Goal: Task Accomplishment & Management: Complete application form

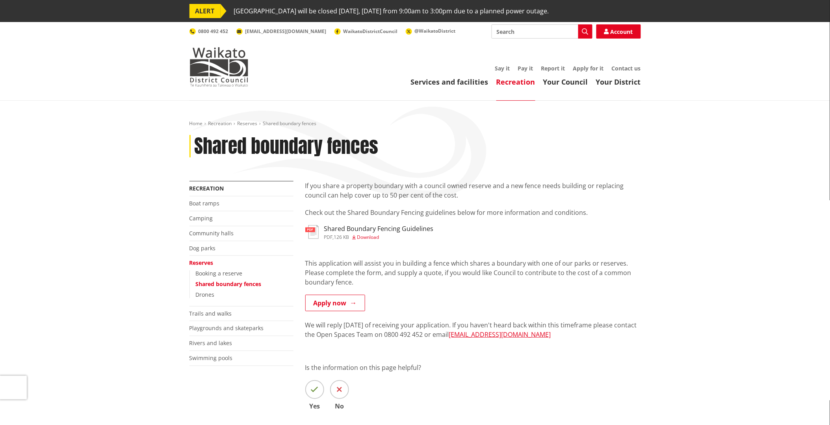
click at [339, 295] on link "Apply now" at bounding box center [335, 303] width 60 height 17
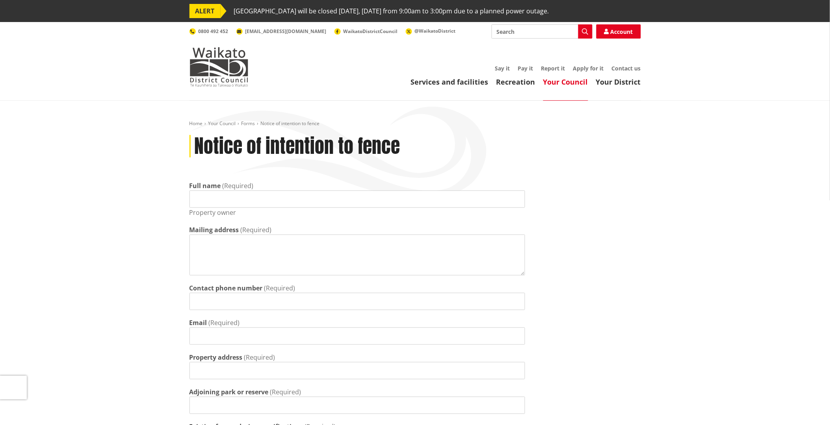
click at [254, 201] on input "Full name" at bounding box center [356, 199] width 335 height 17
type input "[PERSON_NAME] [PERSON_NAME]"
click at [278, 251] on textarea "Mailing address" at bounding box center [356, 255] width 335 height 41
click at [411, 274] on textarea "[STREET_ADDRESS][PERSON_NAME]" at bounding box center [356, 255] width 335 height 41
type textarea "[STREET_ADDRESS][PERSON_NAME]"
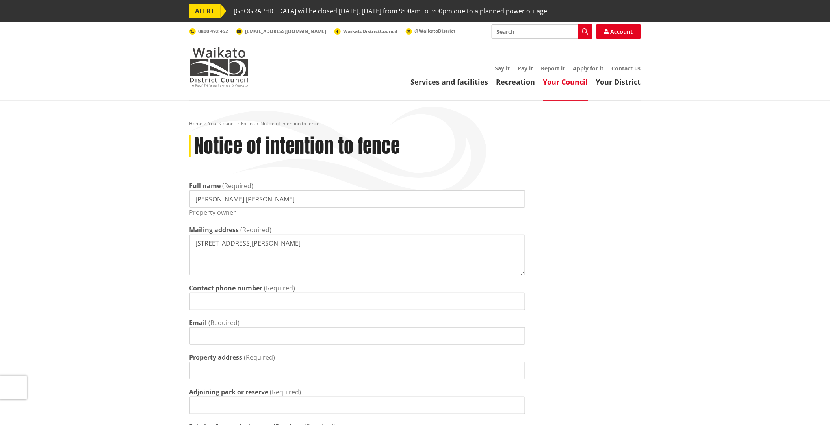
click at [243, 305] on input "Contact phone number" at bounding box center [356, 301] width 335 height 17
type input "0226420824"
click at [368, 332] on input "Email" at bounding box center [356, 336] width 335 height 17
type input "[PERSON_NAME][EMAIL_ADDRESS][PERSON_NAME][DOMAIN_NAME]"
click at [306, 373] on input "Property address" at bounding box center [356, 370] width 335 height 17
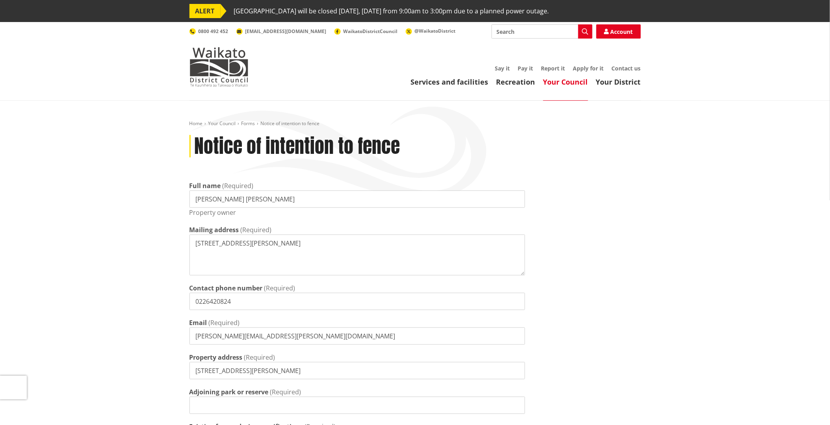
type input "[STREET_ADDRESS][PERSON_NAME]"
click at [302, 411] on input "Adjoining park or reserve" at bounding box center [356, 405] width 335 height 17
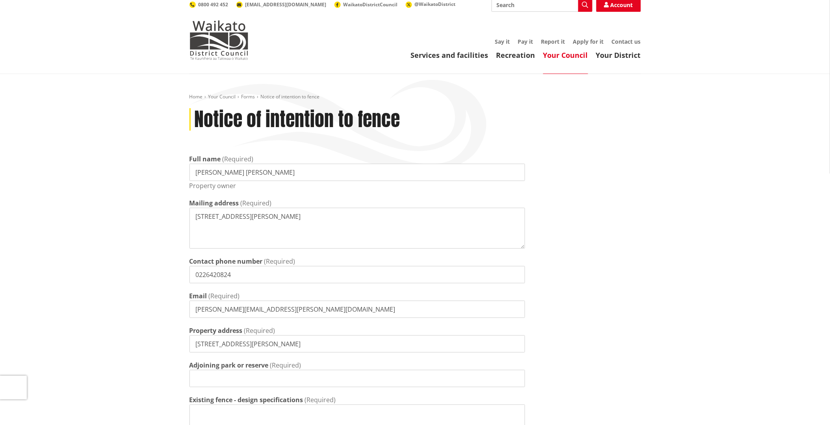
scroll to position [87, 0]
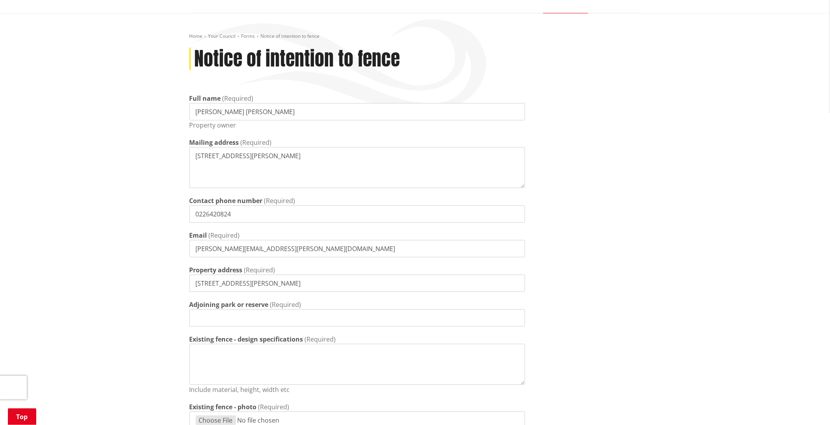
click at [235, 324] on input "Adjoining park or reserve" at bounding box center [356, 318] width 335 height 17
type input "Reserve"
click at [243, 359] on textarea "Existing fence - design specifications" at bounding box center [356, 364] width 335 height 41
click at [213, 357] on textarea "Existing fence - design specifications" at bounding box center [356, 364] width 335 height 41
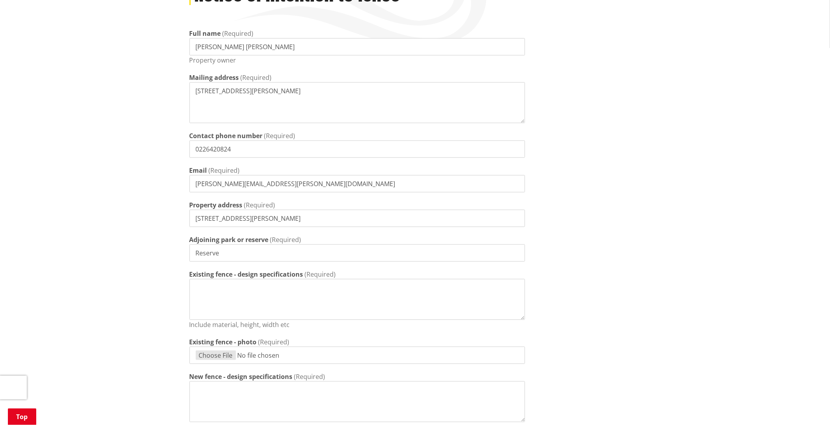
scroll to position [219, 0]
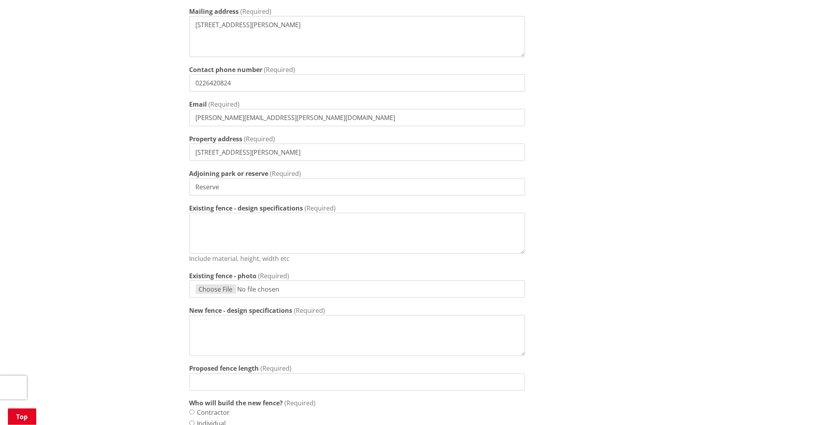
click at [257, 236] on textarea "Existing fence - design specifications" at bounding box center [356, 233] width 335 height 41
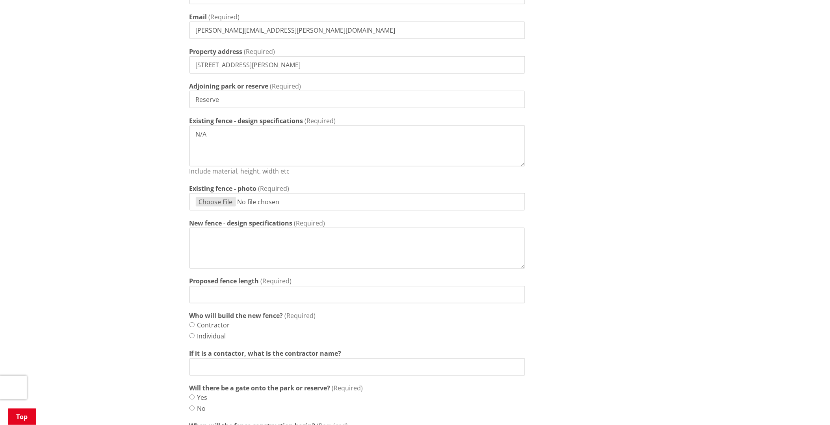
type textarea "N/A"
click at [284, 245] on textarea "New fence - design specifications" at bounding box center [356, 248] width 335 height 41
click at [226, 202] on input "Existing fence - photo" at bounding box center [356, 201] width 335 height 17
click at [205, 245] on textarea "New fence - design specifications" at bounding box center [356, 248] width 335 height 41
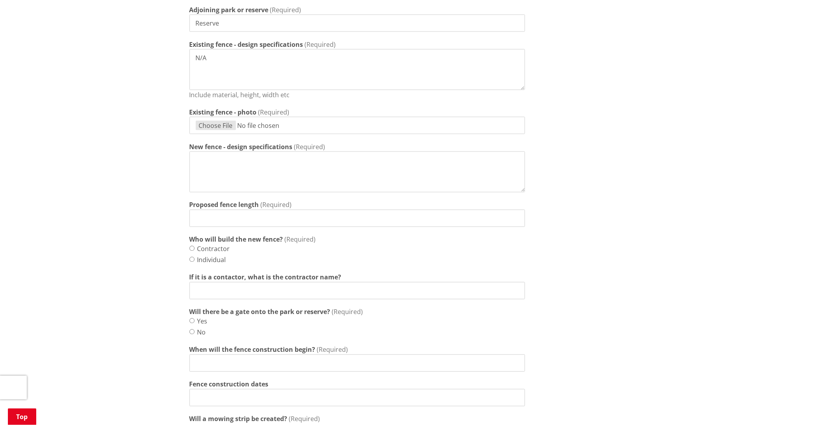
scroll to position [481, 0]
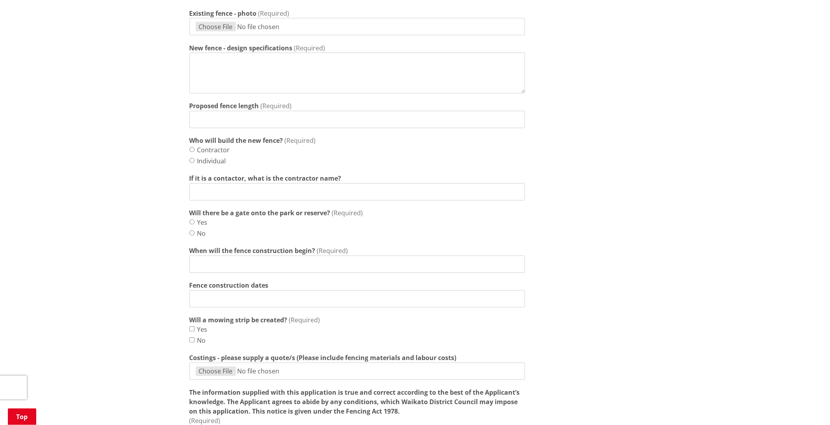
click at [193, 222] on input "Yes" at bounding box center [191, 222] width 5 height 5
radio input "true"
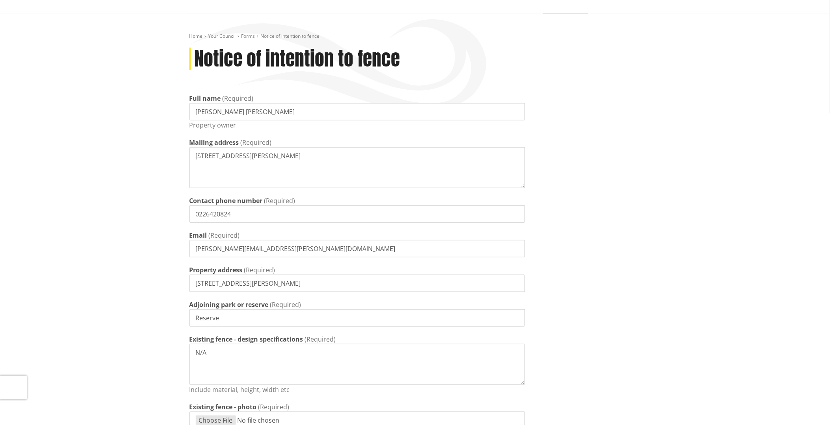
scroll to position [0, 0]
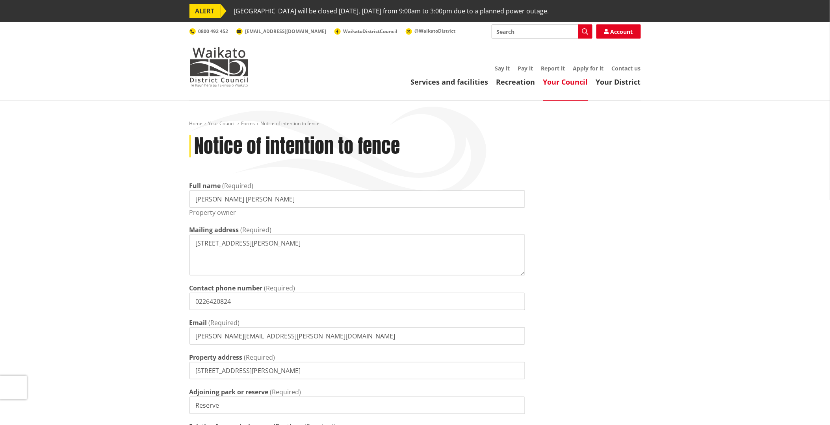
drag, startPoint x: 246, startPoint y: 125, endPoint x: 281, endPoint y: 129, distance: 35.3
click at [246, 125] on link "Forms" at bounding box center [248, 123] width 14 height 7
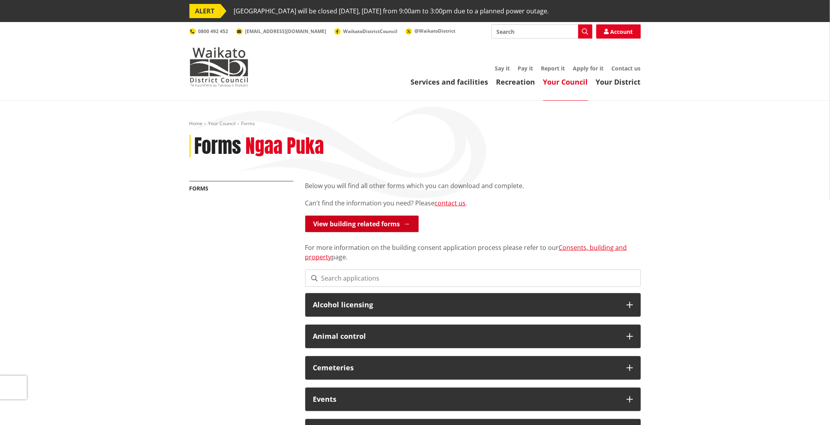
click at [336, 223] on link "View building related forms" at bounding box center [361, 224] width 113 height 17
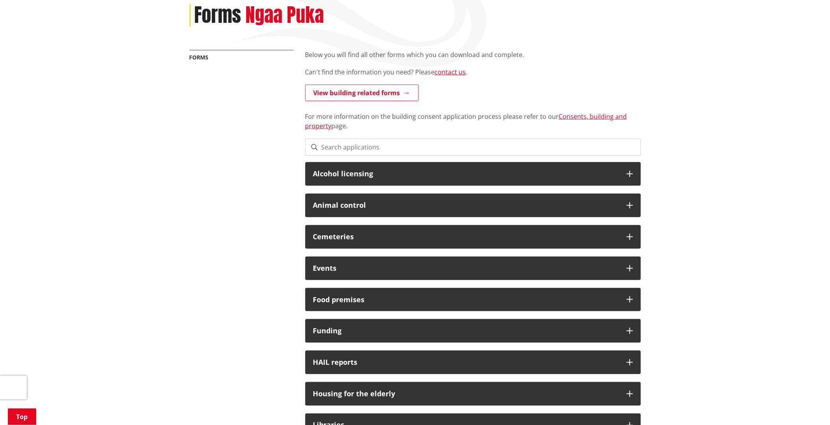
scroll to position [131, 0]
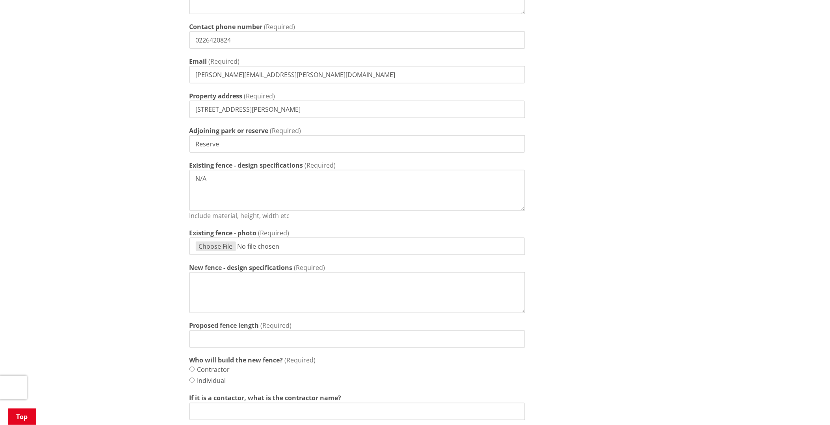
scroll to position [262, 0]
click at [229, 180] on textarea "N/A" at bounding box center [356, 189] width 335 height 41
click at [221, 179] on textarea "N/A" at bounding box center [356, 189] width 335 height 41
click at [249, 190] on textarea "N/A" at bounding box center [356, 189] width 335 height 41
drag, startPoint x: 211, startPoint y: 182, endPoint x: 158, endPoint y: 182, distance: 52.4
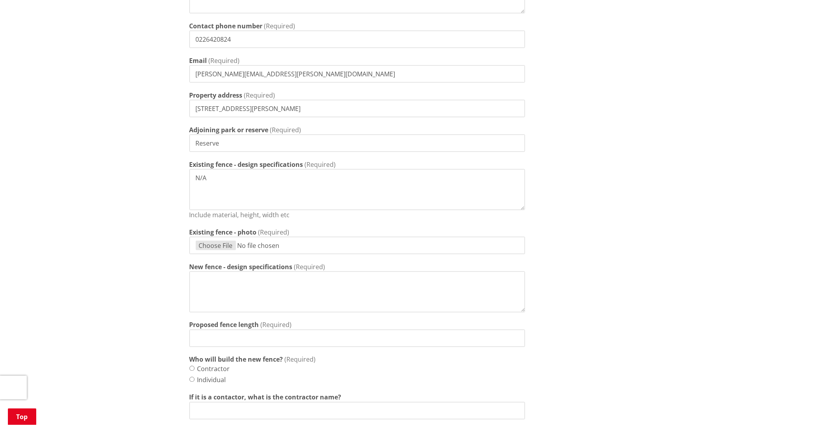
click at [158, 182] on div "Home Your Council Forms Notice of intention to fence Notice of intention to fen…" at bounding box center [415, 300] width 830 height 923
paste textarea "timber balustrade with Black aluminium balusters"
type textarea "timber balustrade with Black aluminium balusters"
click at [394, 285] on textarea "New fence - design specifications" at bounding box center [356, 292] width 335 height 41
paste textarea "timber balustrade with Black aluminium balusters"
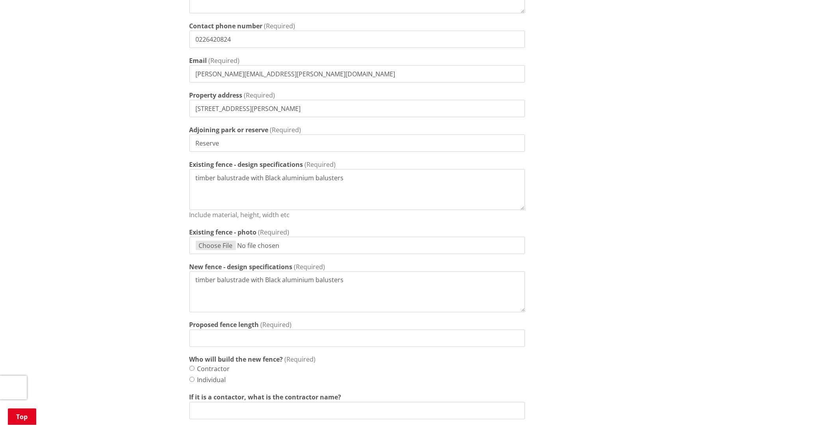
click at [355, 288] on textarea "timber balustrade with Black aluminium balusters" at bounding box center [356, 292] width 335 height 41
paste textarea "new Trimmer to edge of deck for support of new balustrade"
drag, startPoint x: 259, startPoint y: 304, endPoint x: 252, endPoint y: 305, distance: 6.9
click at [258, 303] on textarea "timber balustrade with Black aluminium balusters new Trimmer to edge of deck fo…" at bounding box center [356, 292] width 335 height 41
paste textarea "Gate"
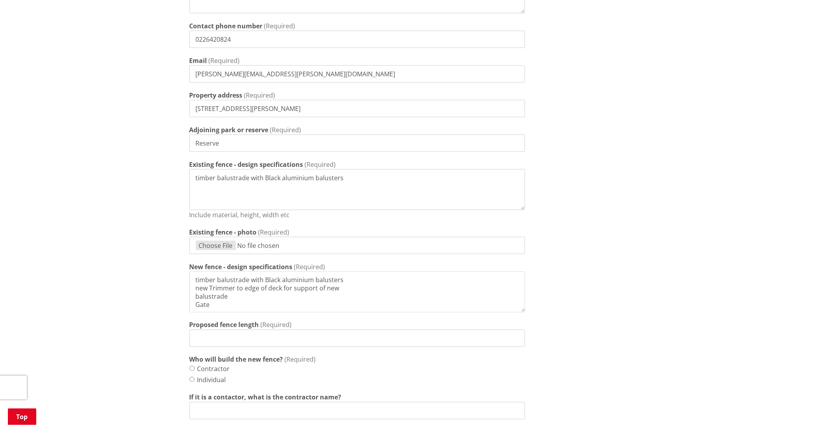
type textarea "timber balustrade with Black aluminium balusters new Trimmer to edge of deck fo…"
click at [252, 334] on input "Proposed fence length" at bounding box center [356, 338] width 335 height 17
click at [221, 335] on input "Proposed fence length" at bounding box center [356, 338] width 335 height 17
type input "21.5m"
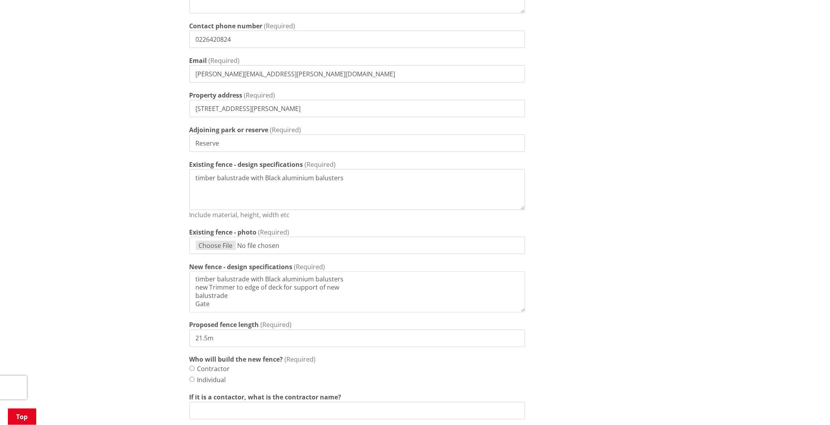
click at [190, 368] on input "Contractor" at bounding box center [191, 368] width 5 height 5
radio input "true"
click at [260, 407] on input "If it is a contactor, what is the contractor name?" at bounding box center [356, 410] width 335 height 17
click at [243, 412] on input "If it is a contactor, what is the contractor name?" at bounding box center [356, 410] width 335 height 17
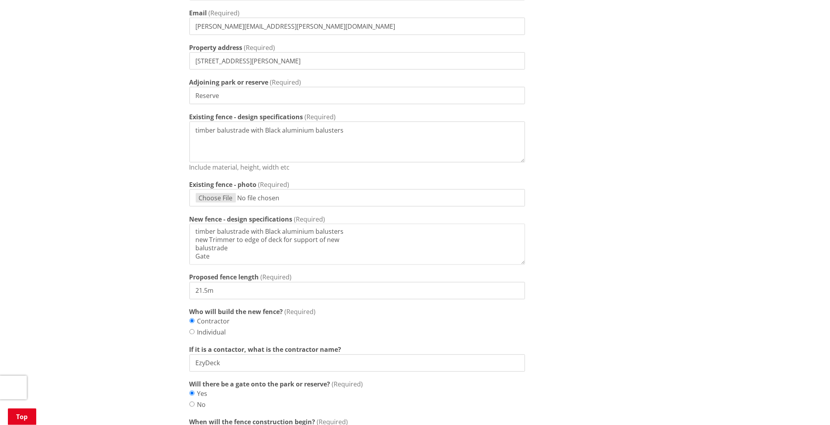
scroll to position [437, 0]
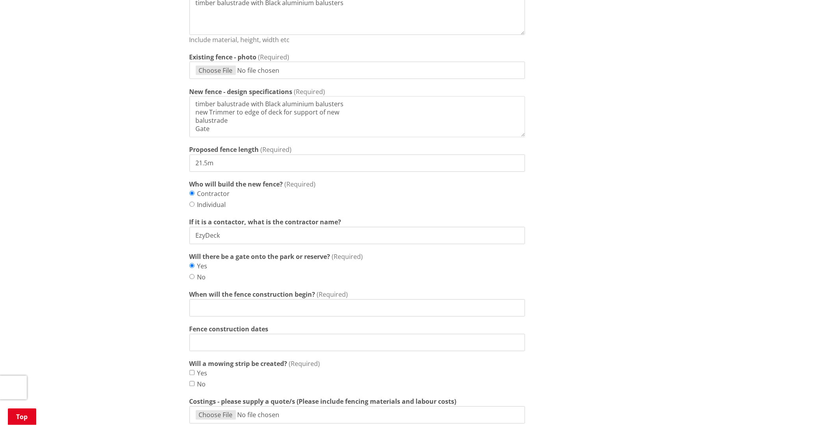
type input "EzyDeck"
click at [257, 309] on input "When will the fence construction begin?" at bounding box center [356, 308] width 335 height 17
type input "Fence has already been installed"
click at [309, 348] on input "Fence construction dates" at bounding box center [356, 342] width 335 height 17
drag, startPoint x: 209, startPoint y: 363, endPoint x: 249, endPoint y: 364, distance: 39.8
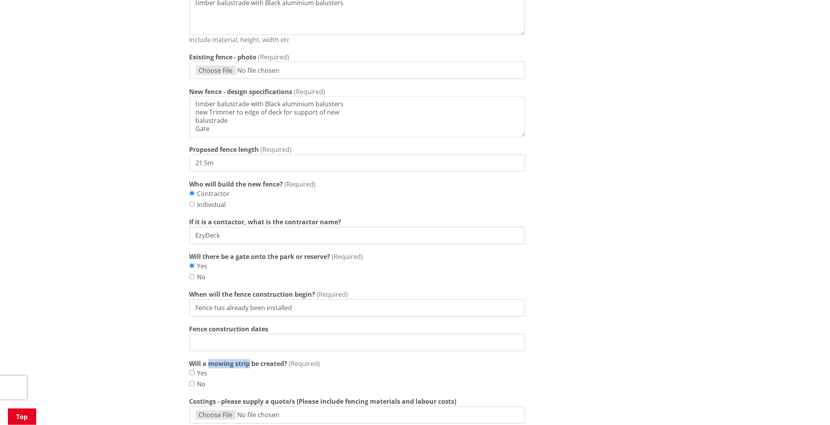
click at [249, 364] on strong "Will a mowing strip be created?" at bounding box center [238, 364] width 98 height 9
copy strong "mowing strip"
click at [194, 384] on input "No" at bounding box center [191, 384] width 5 height 5
checkbox input "true"
click at [264, 346] on input "Fence construction dates" at bounding box center [356, 342] width 335 height 17
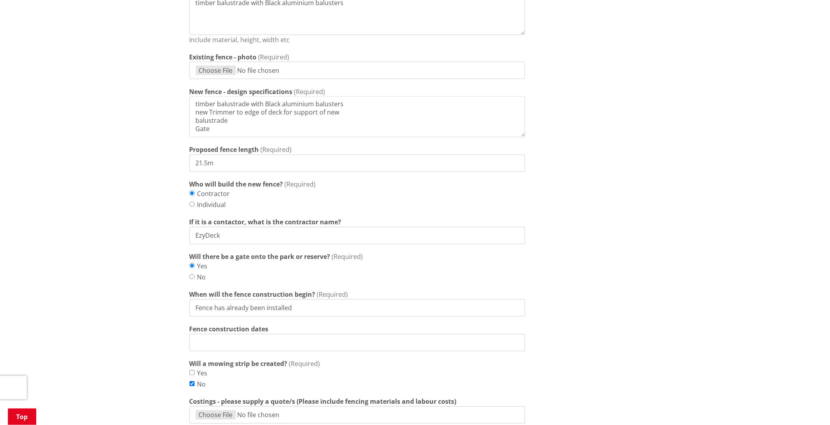
click at [217, 326] on label "Fence construction dates" at bounding box center [228, 329] width 79 height 9
click at [217, 334] on input "Fence construction dates" at bounding box center [356, 342] width 335 height 17
click at [215, 338] on input "Fence construction dates" at bounding box center [356, 342] width 335 height 17
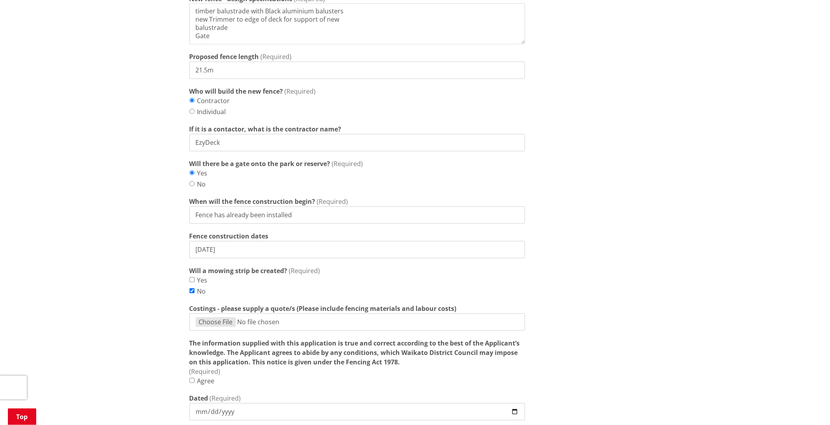
scroll to position [612, 0]
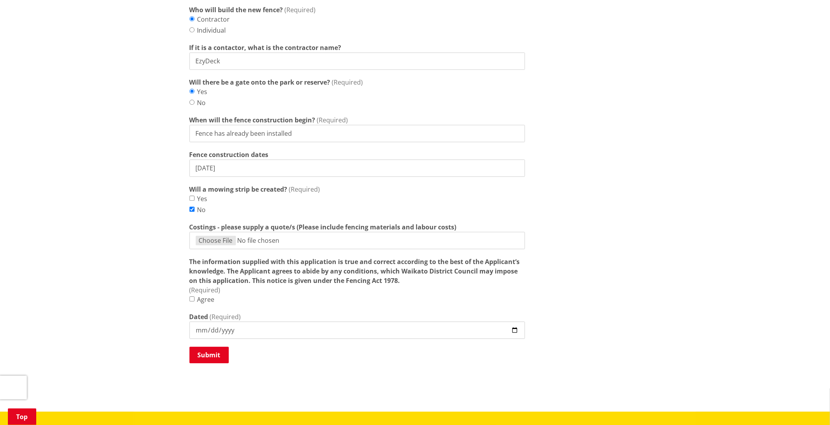
type input "[DATE]"
click at [221, 241] on input "Costings - please supply a quote/s (Please include fencing materials and labour…" at bounding box center [356, 240] width 335 height 17
type input "C:\fakepath\Invoice INV-0940.pdf"
click at [191, 300] on input "Agree" at bounding box center [191, 299] width 5 height 5
checkbox input "true"
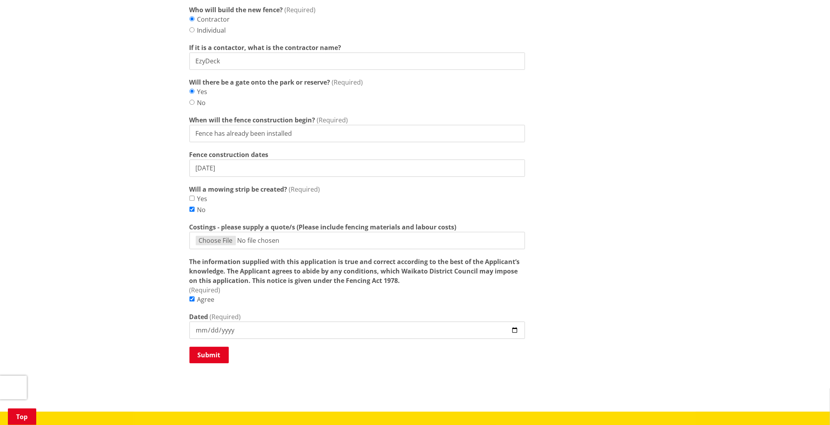
click at [205, 328] on input "Dated" at bounding box center [356, 330] width 335 height 17
click at [217, 332] on input "Dated" at bounding box center [356, 330] width 335 height 17
click at [513, 332] on input "Dated" at bounding box center [356, 330] width 335 height 17
type input "[DATE]"
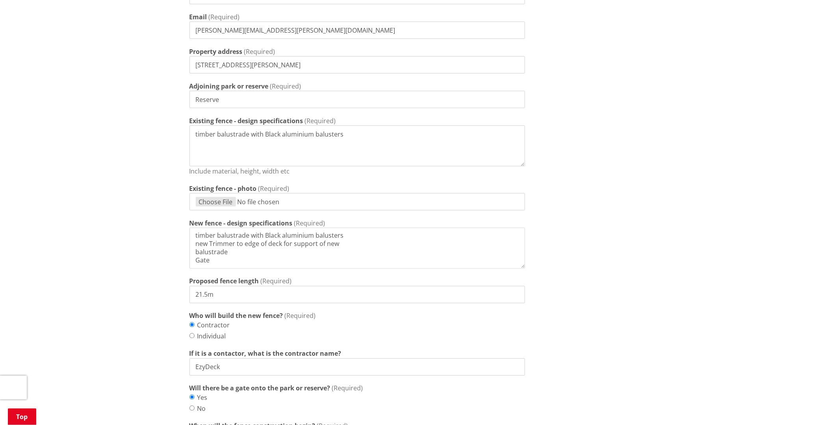
scroll to position [569, 0]
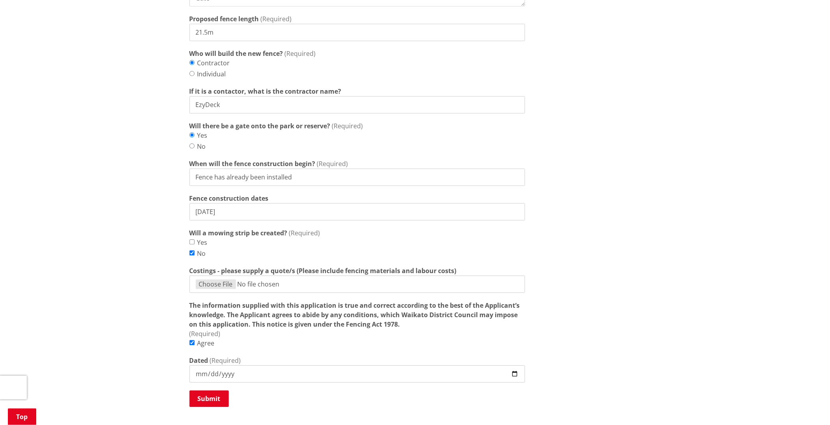
click at [300, 177] on input "Fence has already been installed" at bounding box center [356, 177] width 335 height 17
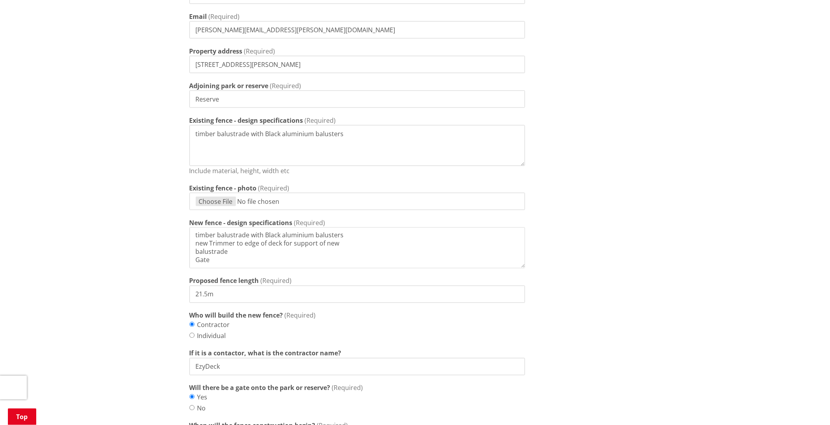
scroll to position [306, 0]
click at [214, 204] on input "Existing fence - photo" at bounding box center [356, 201] width 335 height 17
click at [202, 203] on input "Existing fence - photo" at bounding box center [356, 201] width 335 height 17
click at [219, 200] on input "Existing fence - photo" at bounding box center [356, 201] width 335 height 17
click at [222, 200] on input "Existing fence - photo" at bounding box center [356, 201] width 335 height 17
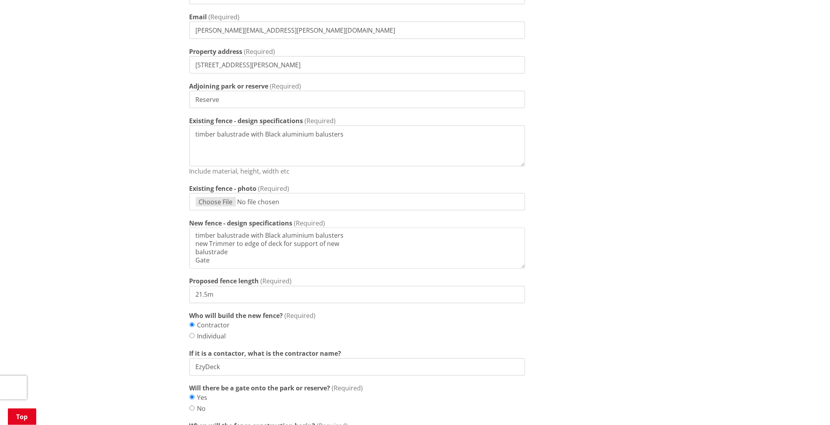
type input "C:\fakepath\1000019946.jpg"
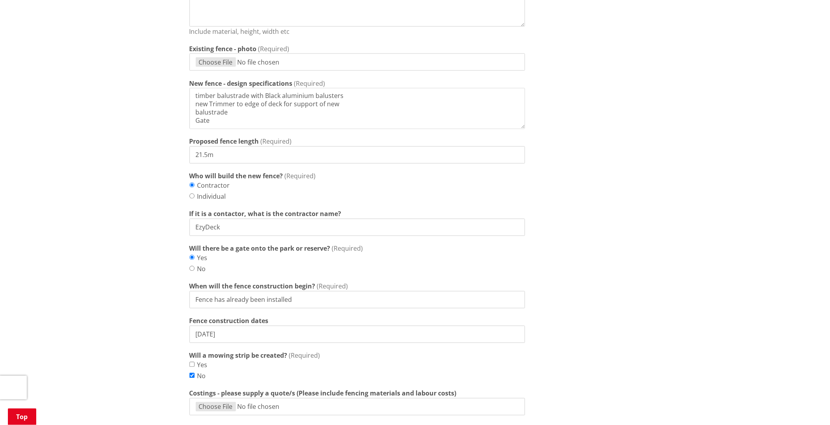
scroll to position [437, 0]
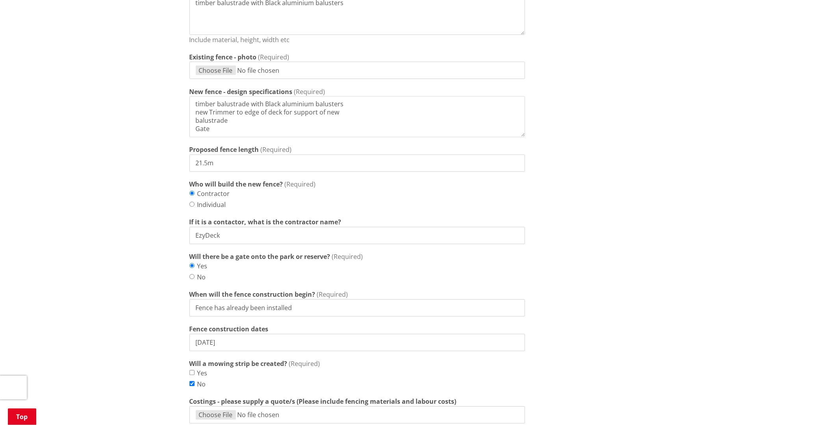
click at [242, 134] on textarea "timber balustrade with Black aluminium balusters new Trimmer to edge of deck fo…" at bounding box center [356, 116] width 335 height 41
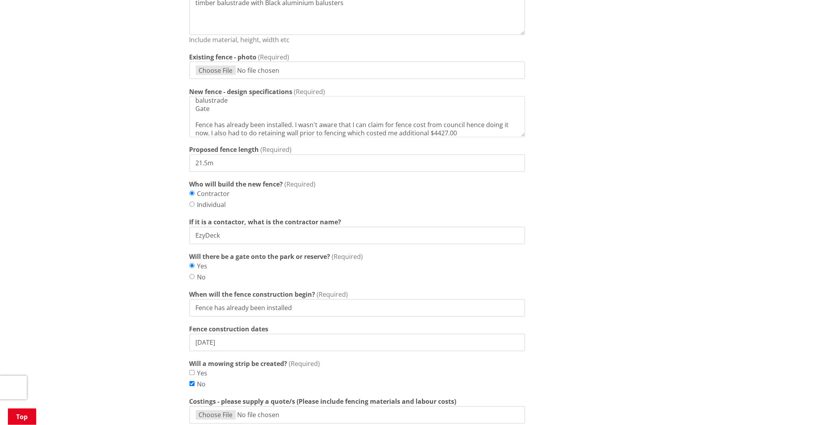
click at [463, 135] on textarea "timber balustrade with Black aluminium balusters new Trimmer to edge of deck fo…" at bounding box center [356, 116] width 335 height 41
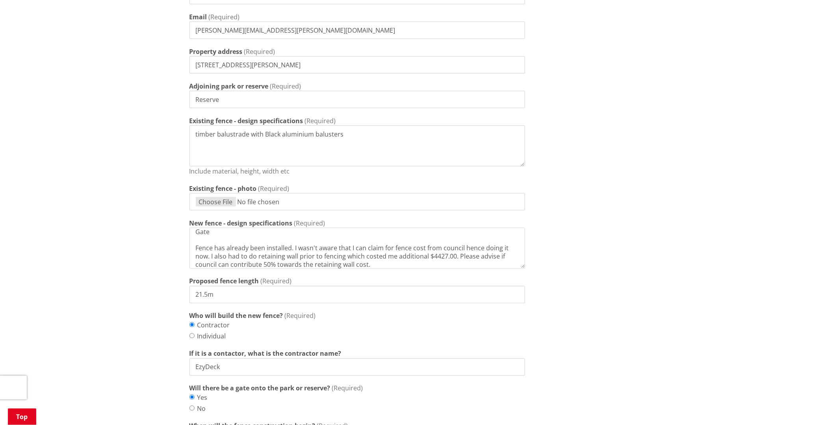
scroll to position [569, 0]
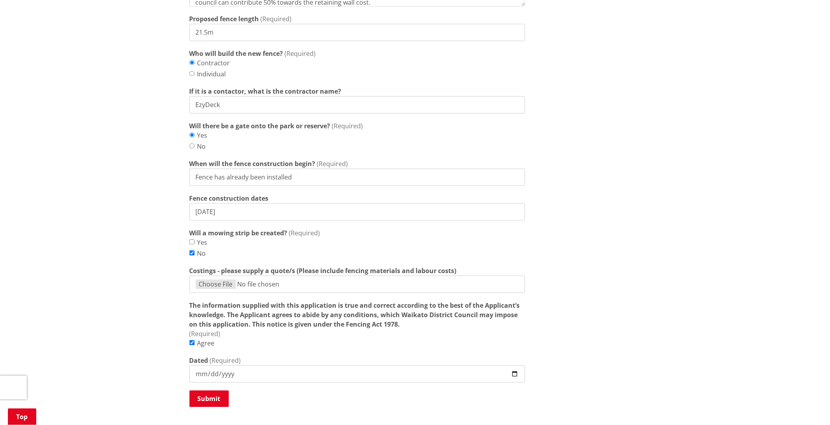
type textarea "timber balustrade with Black aluminium balusters new Trimmer to edge of deck fo…"
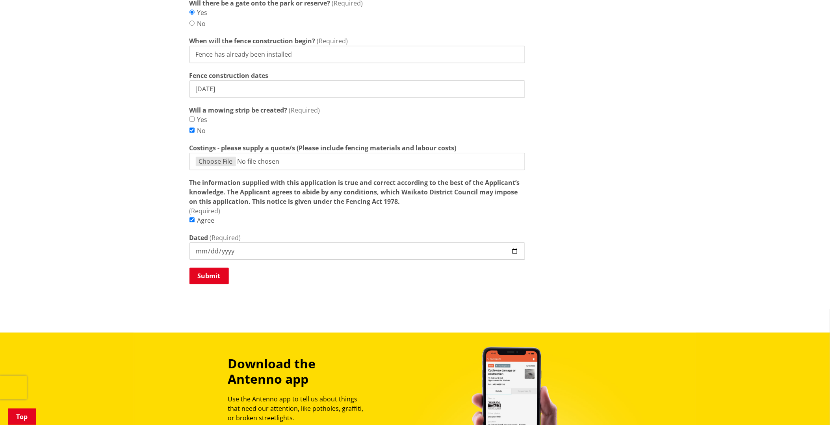
scroll to position [700, 0]
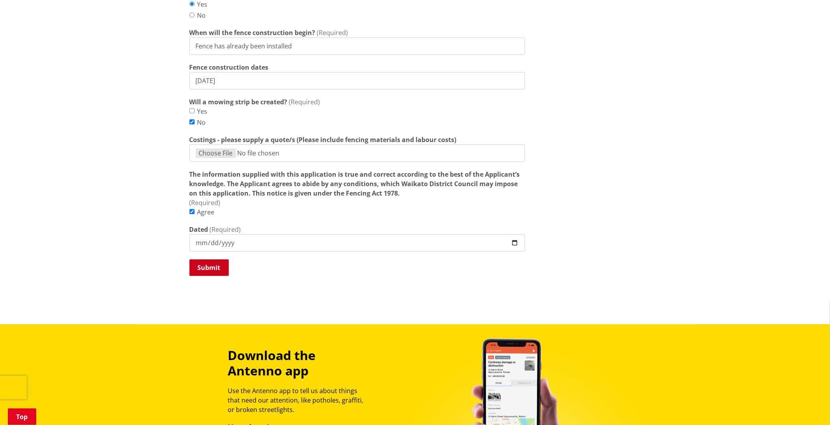
click at [207, 272] on button "Submit" at bounding box center [208, 267] width 39 height 17
